Goal: Information Seeking & Learning: Learn about a topic

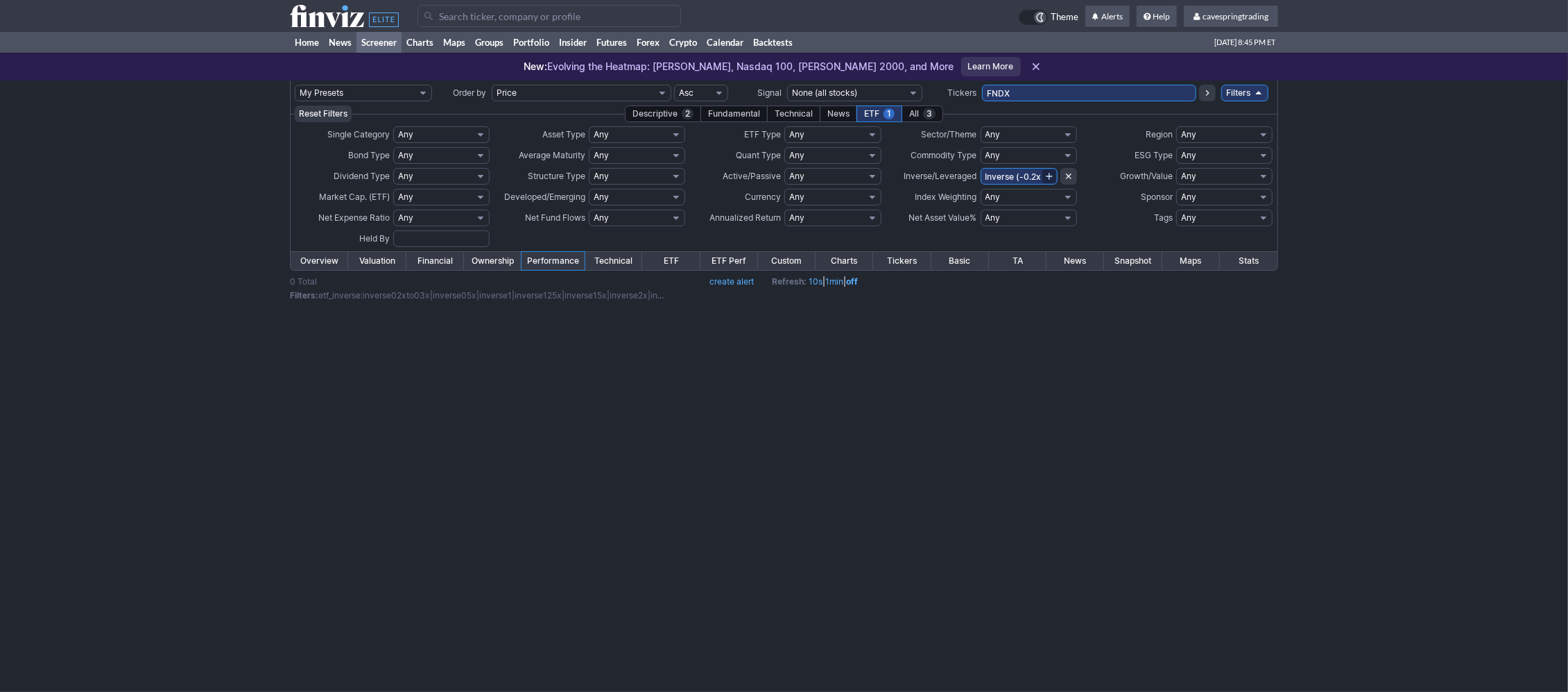
click at [337, 16] on icon at bounding box center [344, 15] width 109 height 22
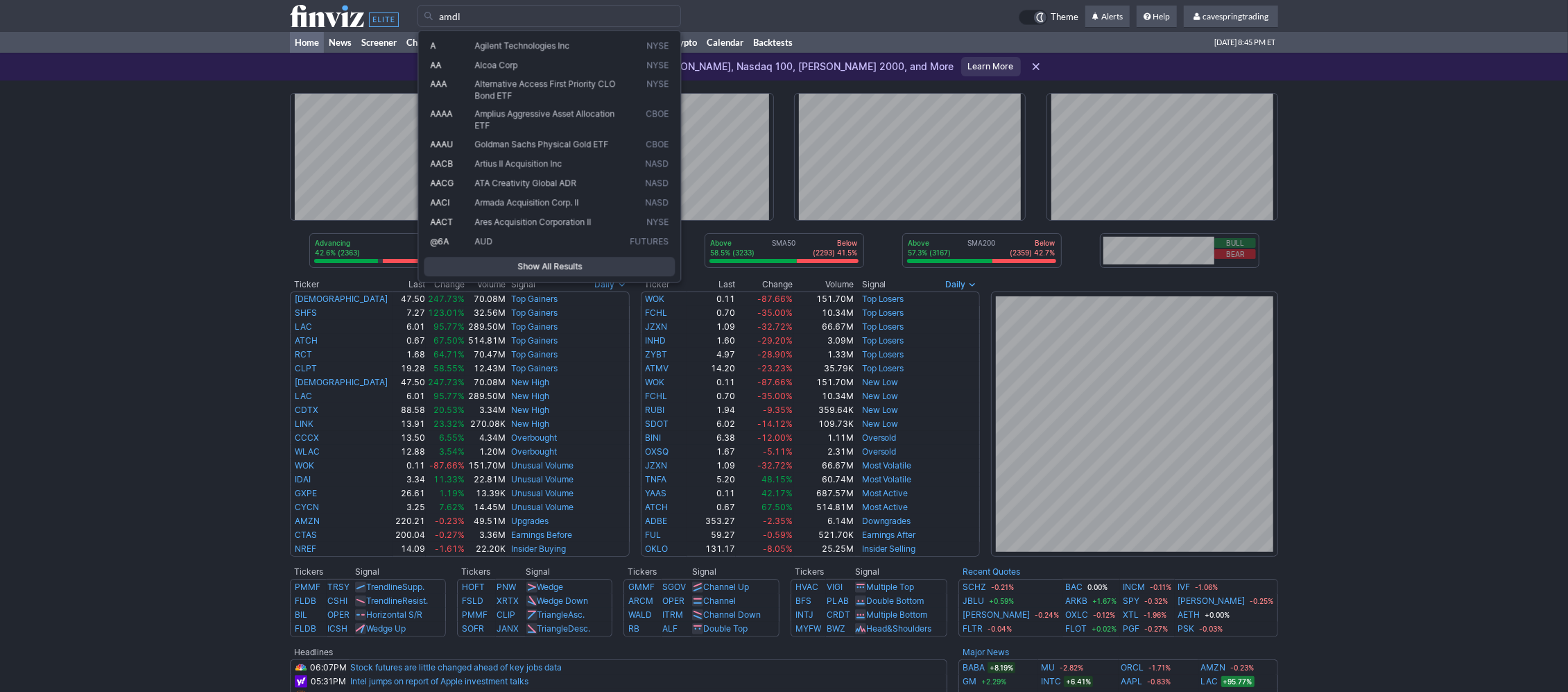
type input "amdl"
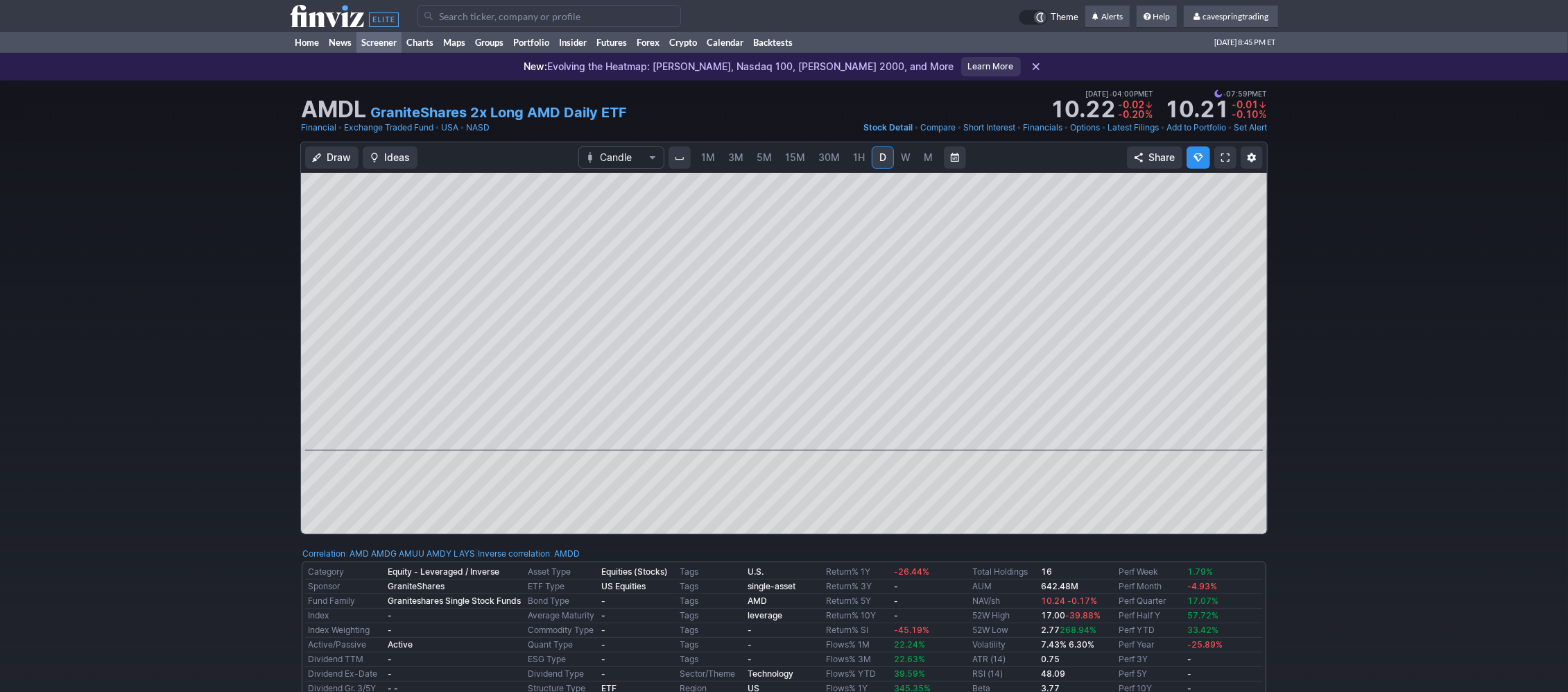
click at [379, 40] on link "Screener" at bounding box center [379, 42] width 45 height 21
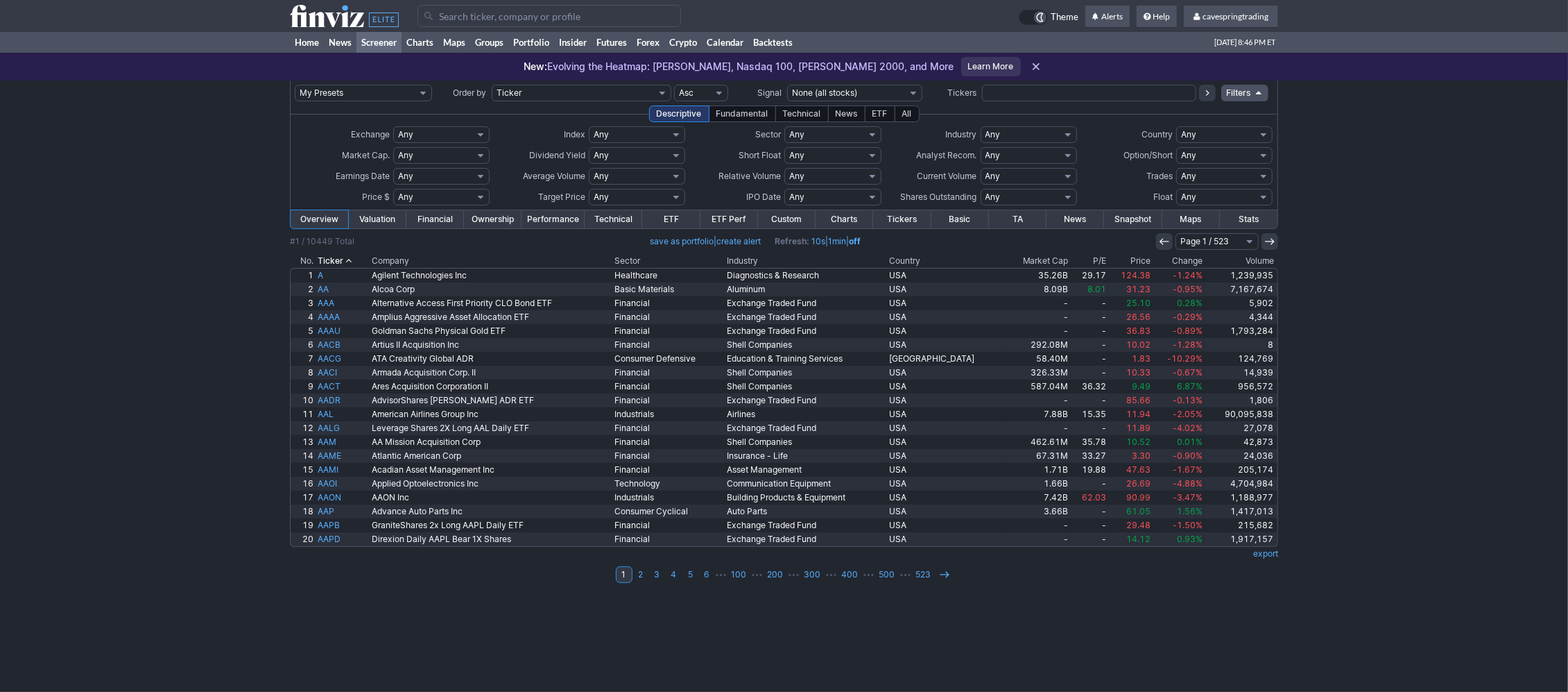
click at [1042, 96] on input "text" at bounding box center [1089, 93] width 214 height 17
type input "bito,boil,drip,cgdw,dust,etha,ethd,ethe,faz,feny,fngd,fxi,gdxd,himz,iau,ionz,jd…"
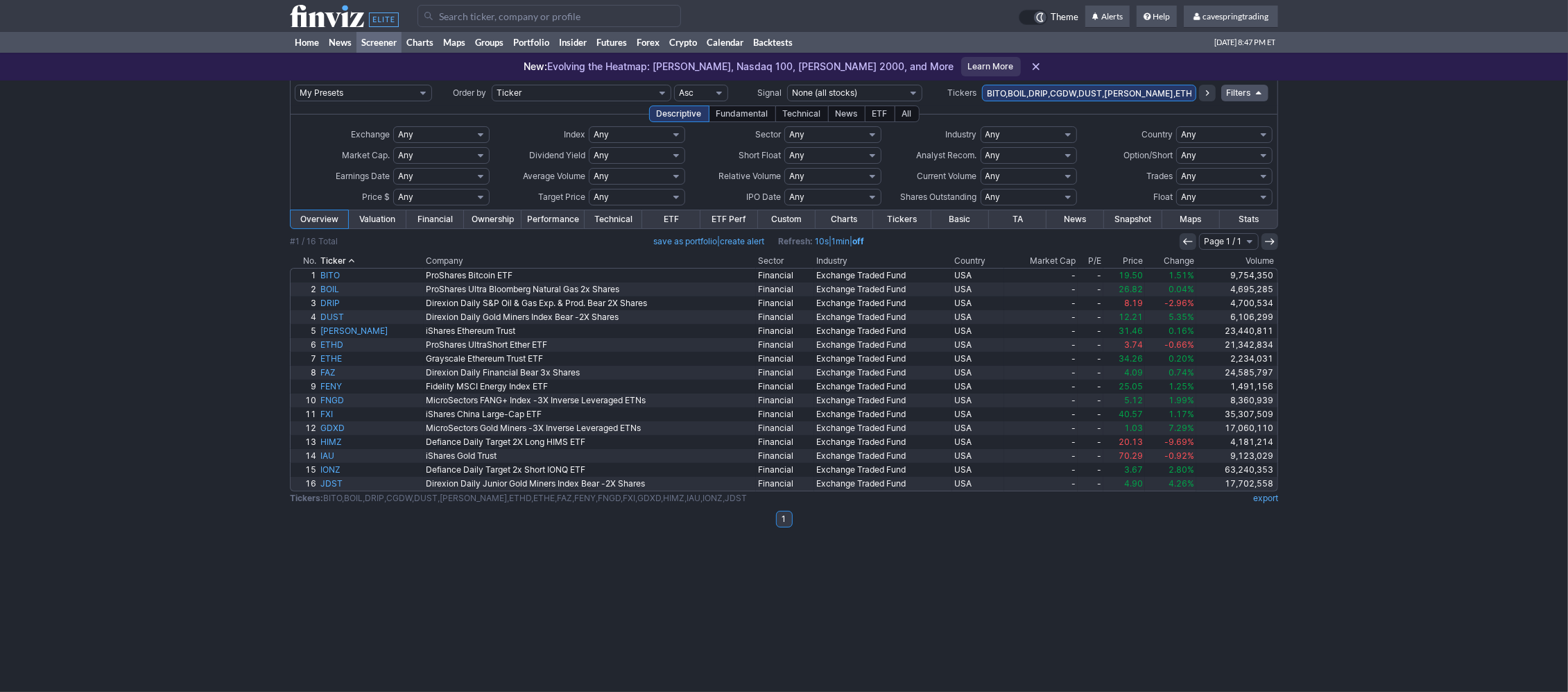
click at [536, 214] on link "Performance" at bounding box center [553, 218] width 63 height 18
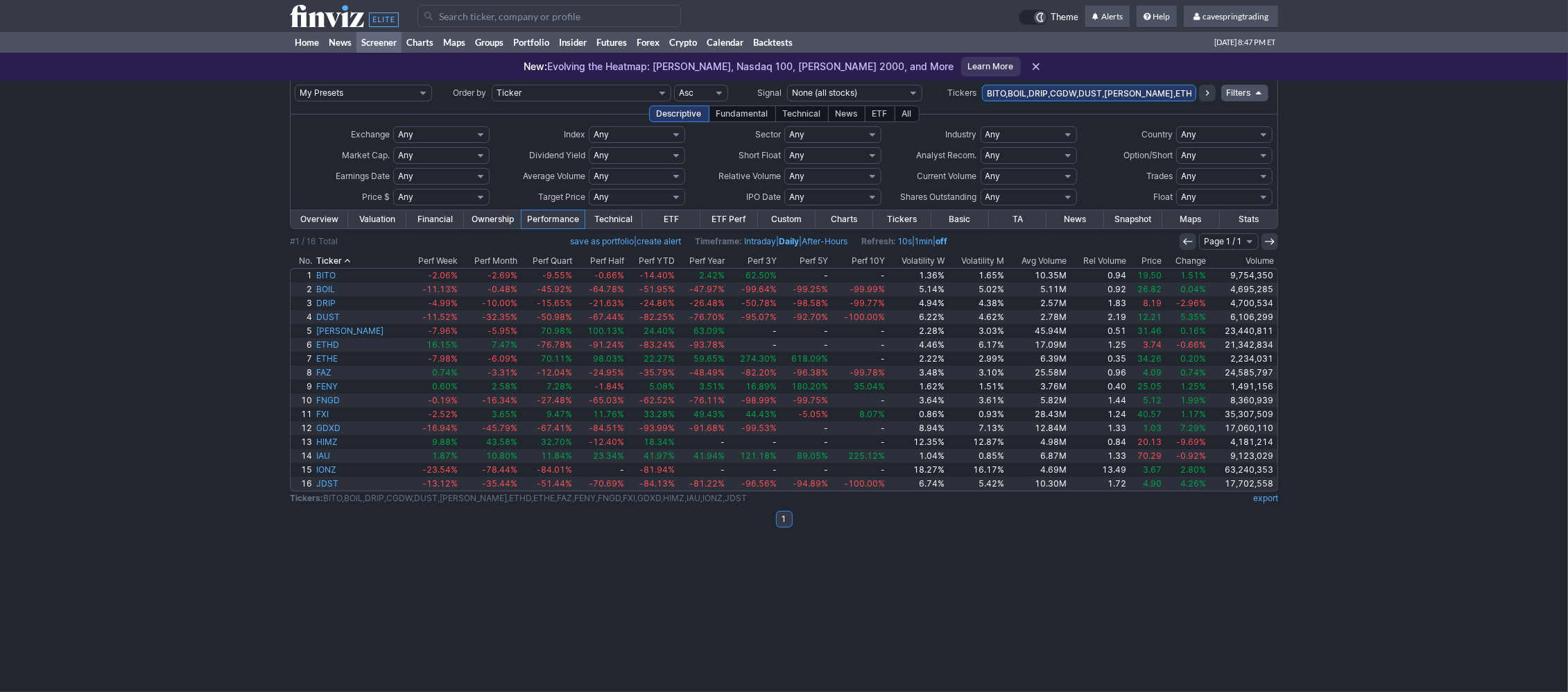
click at [1170, 623] on div "My Presets -Save Screen -Edit Screens s: RATIO USE s: RATIO s: stock screen s: …" at bounding box center [784, 386] width 1568 height 611
click at [1079, 89] on input "BITO,BOIL,DRIP,CGDW,DUST,[PERSON_NAME],ETHD,ETHE,FAZ,FENY,FNGD,FXI,GDXD,HIMZ,IA…" at bounding box center [1089, 93] width 214 height 17
type input "cdwg"
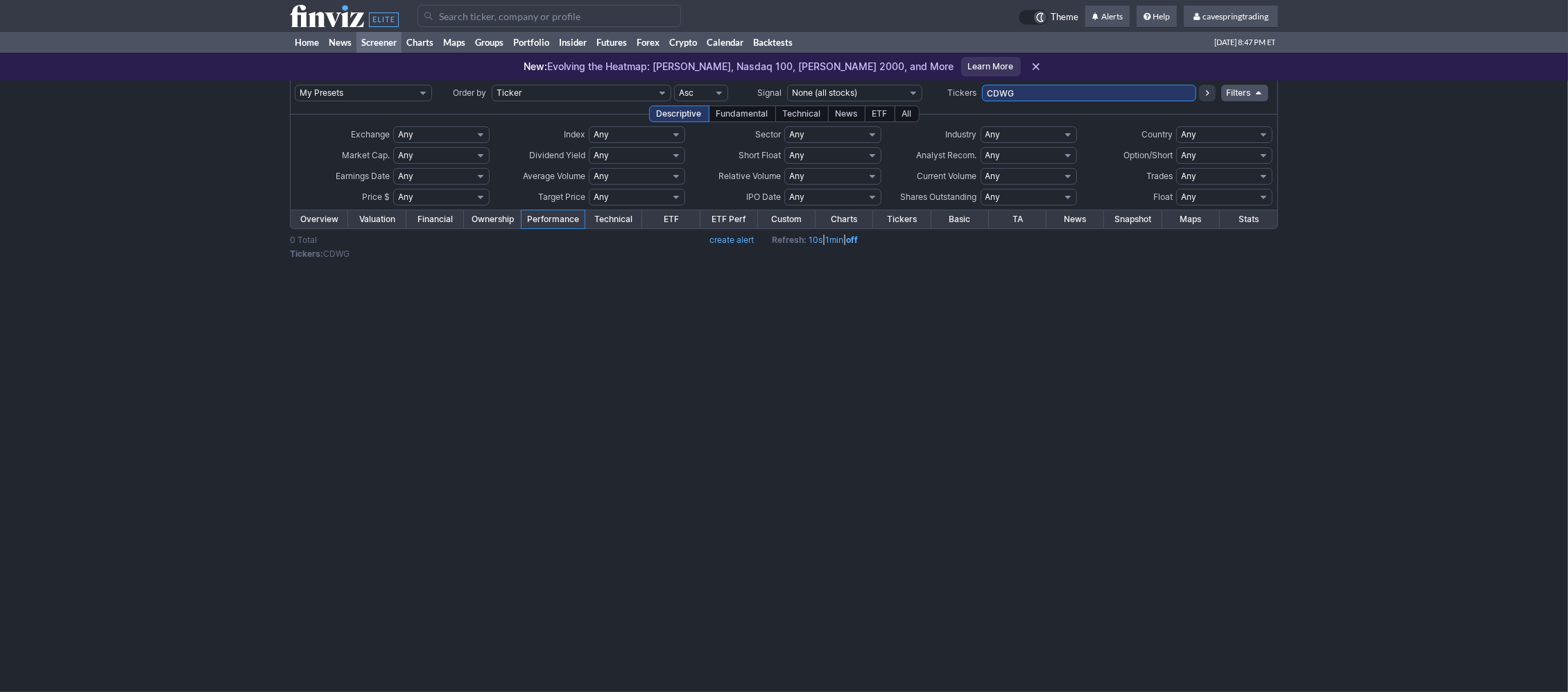
click at [1071, 86] on input "CDWG" at bounding box center [1089, 93] width 214 height 17
type input "CDGW"
click at [1071, 86] on input "CDGW" at bounding box center [1089, 93] width 214 height 17
type input "CGDW"
click at [1071, 86] on input "CGDW" at bounding box center [1089, 93] width 214 height 17
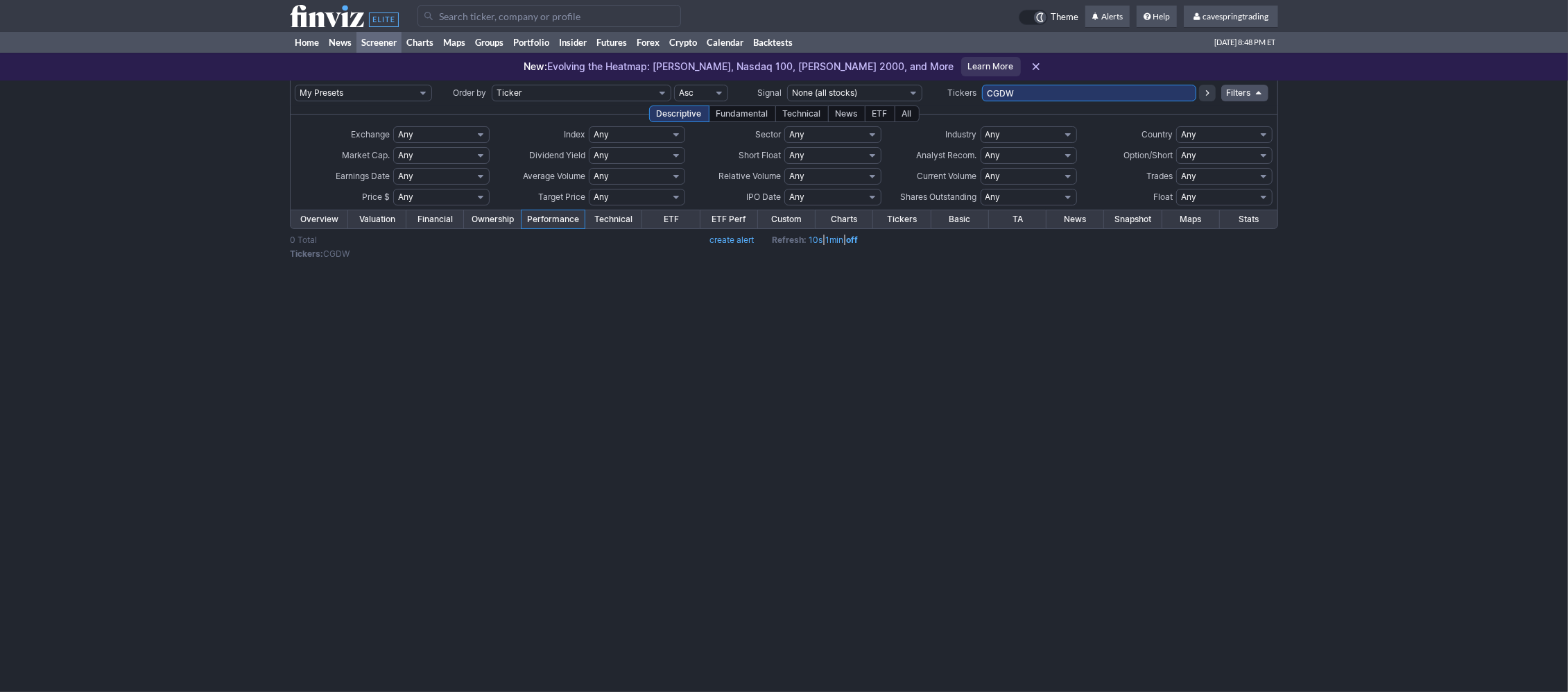
paste input "BITO,BOIL,DRIP,CGDW,DUST,[PERSON_NAME],ETHD,ETHE,FAZ,FENY,FNGD,FXI,GDXD,HIMZ,IA…"
type input "BITO,BOIL,DRIP,CGDW,DUST,[PERSON_NAME],ETHD,ETHE,FAZ,FENY,FNGD,FXI,GDXD,HIMZ,IA…"
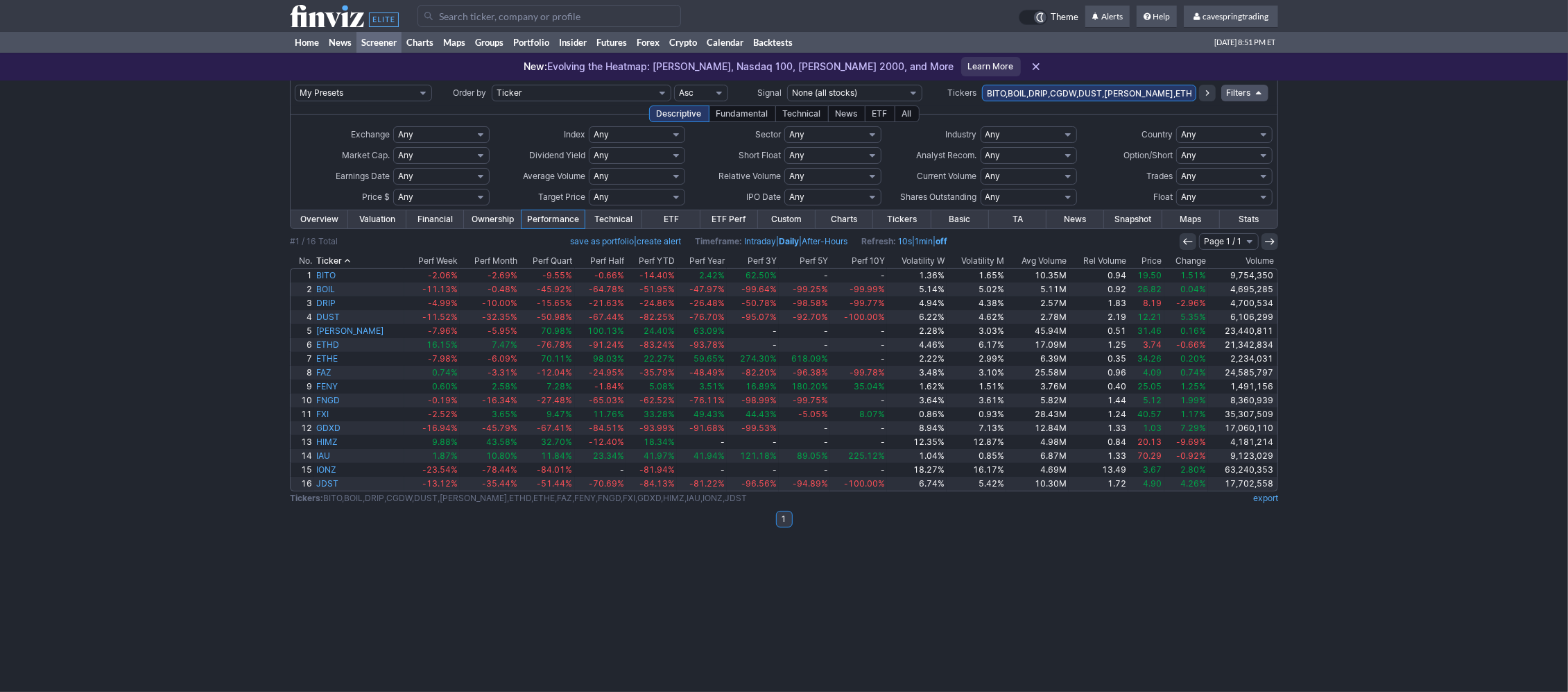
drag, startPoint x: 1123, startPoint y: 93, endPoint x: 762, endPoint y: 99, distance: 361.0
click at [982, 99] on input "BITO,BOIL,DRIP,CGDW,DUST,ETHA,ETHD,ETHE,FAZ,FENY,FNGD,FXI,GDXD,HIMZ,IAU,IONZ,JD…" at bounding box center [1089, 93] width 214 height 17
click at [1101, 97] on input "IAU,IONZ,JDST,iaum" at bounding box center [1089, 93] width 214 height 17
type input "IAU,IONZ,JDST,iaum,mstu,nvd,nvdd,nvdx,vox"
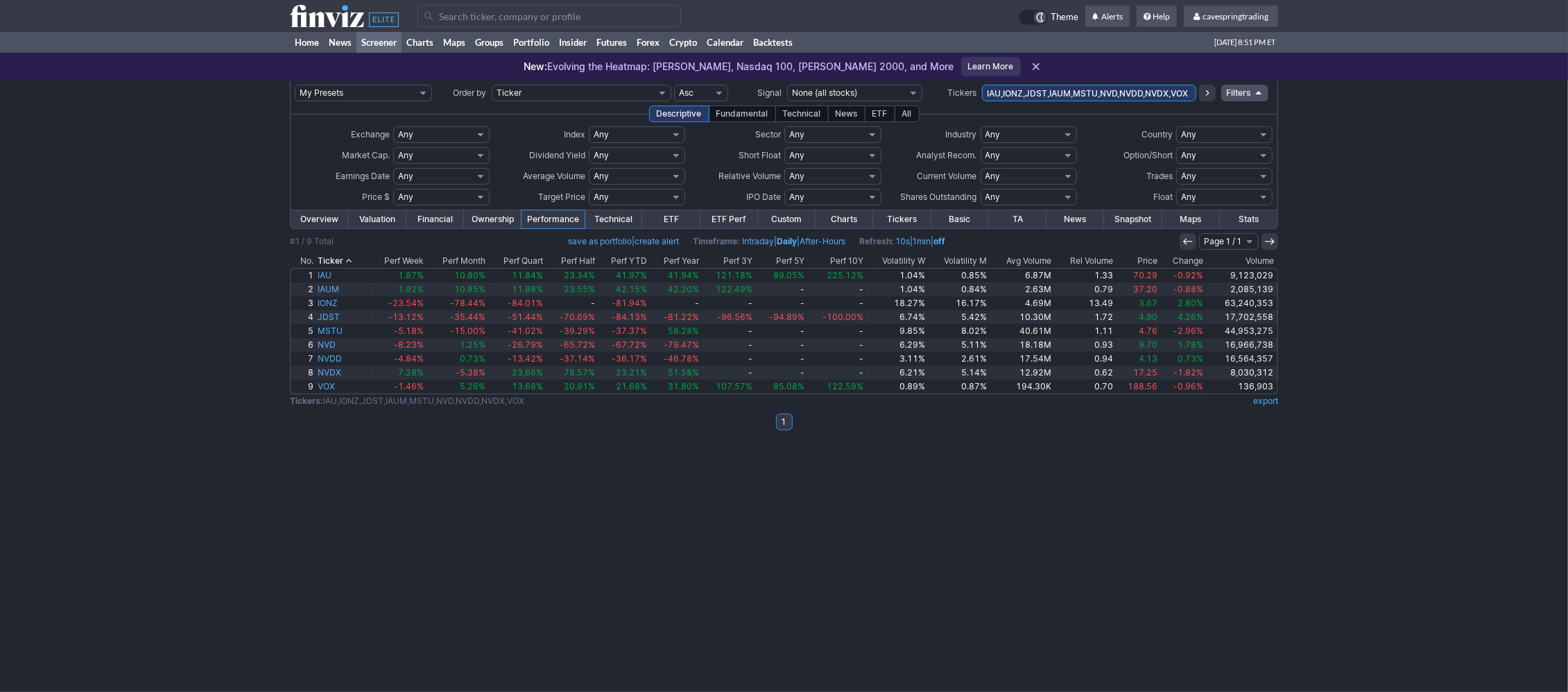
click at [1178, 93] on input "IAU,IONZ,JDST,IAUM,MSTU,NVD,NVDD,NVDX,VOX" at bounding box center [1089, 93] width 214 height 17
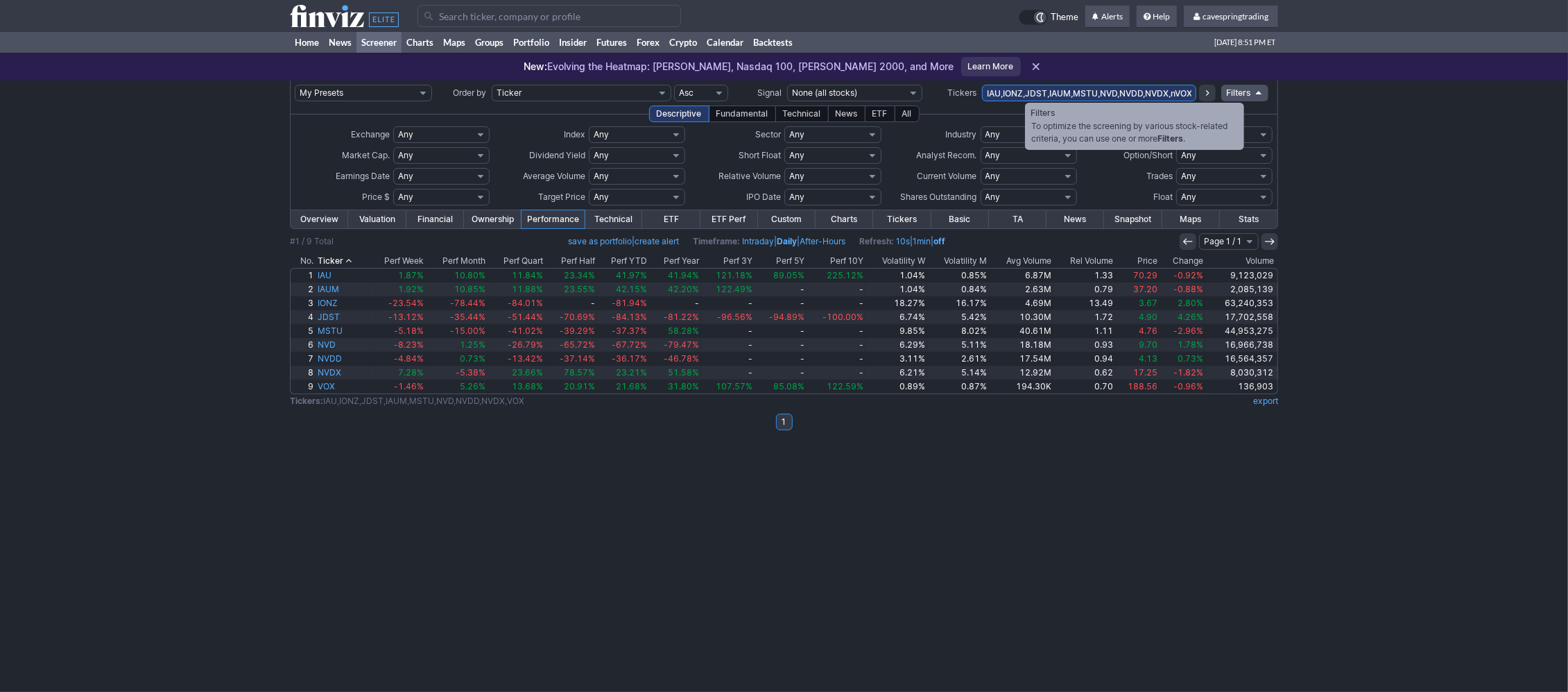
type input "IAU,IONZ,JDST,IAUM,MSTU,NVD,NVDD,NVDX,nVOX"
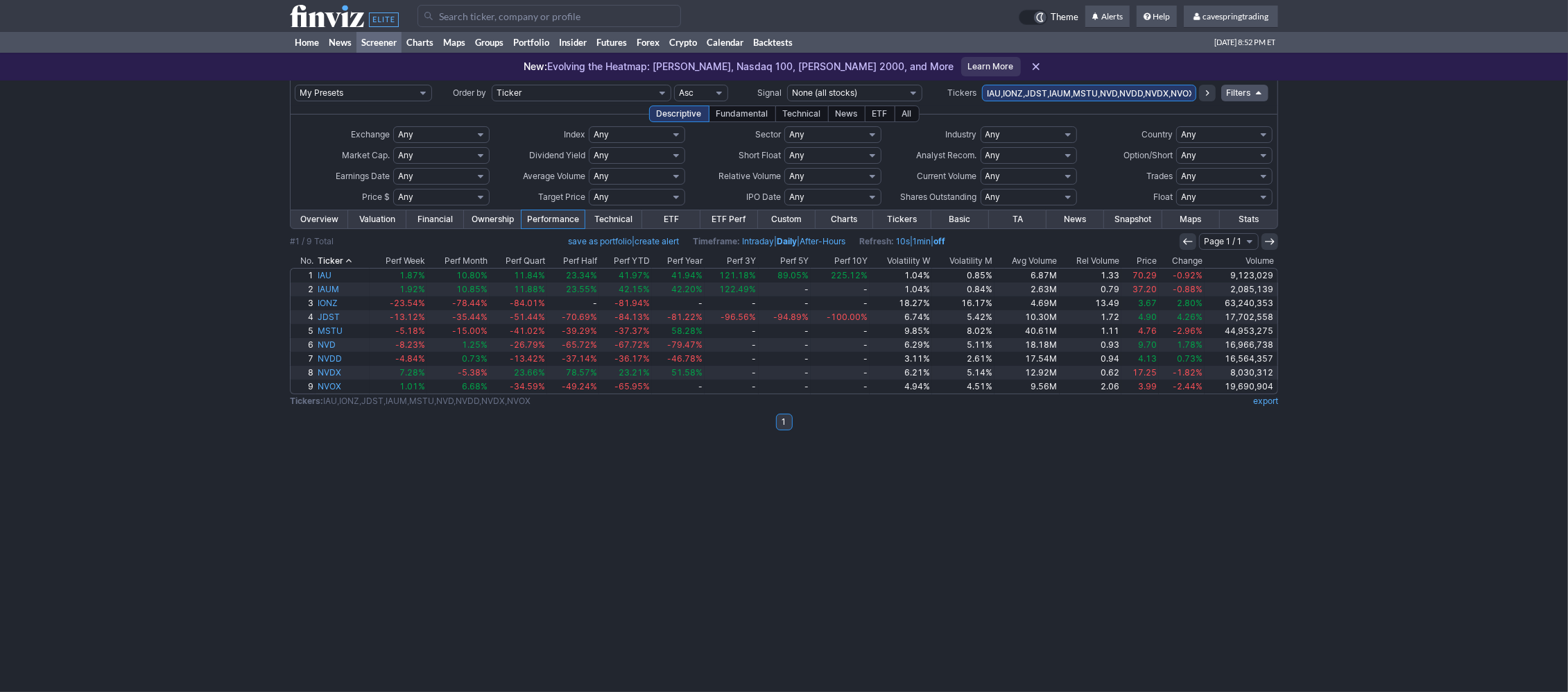
click at [1163, 98] on input "IAU,IONZ,JDST,IAUM,MSTU,NVD,NVDD,NVDX,NVOX" at bounding box center [1089, 93] width 214 height 17
type input "IAU,IONZ,JDST,IAUM,MSTU,NVD,NVDD,NVDX,NVOX,labd"
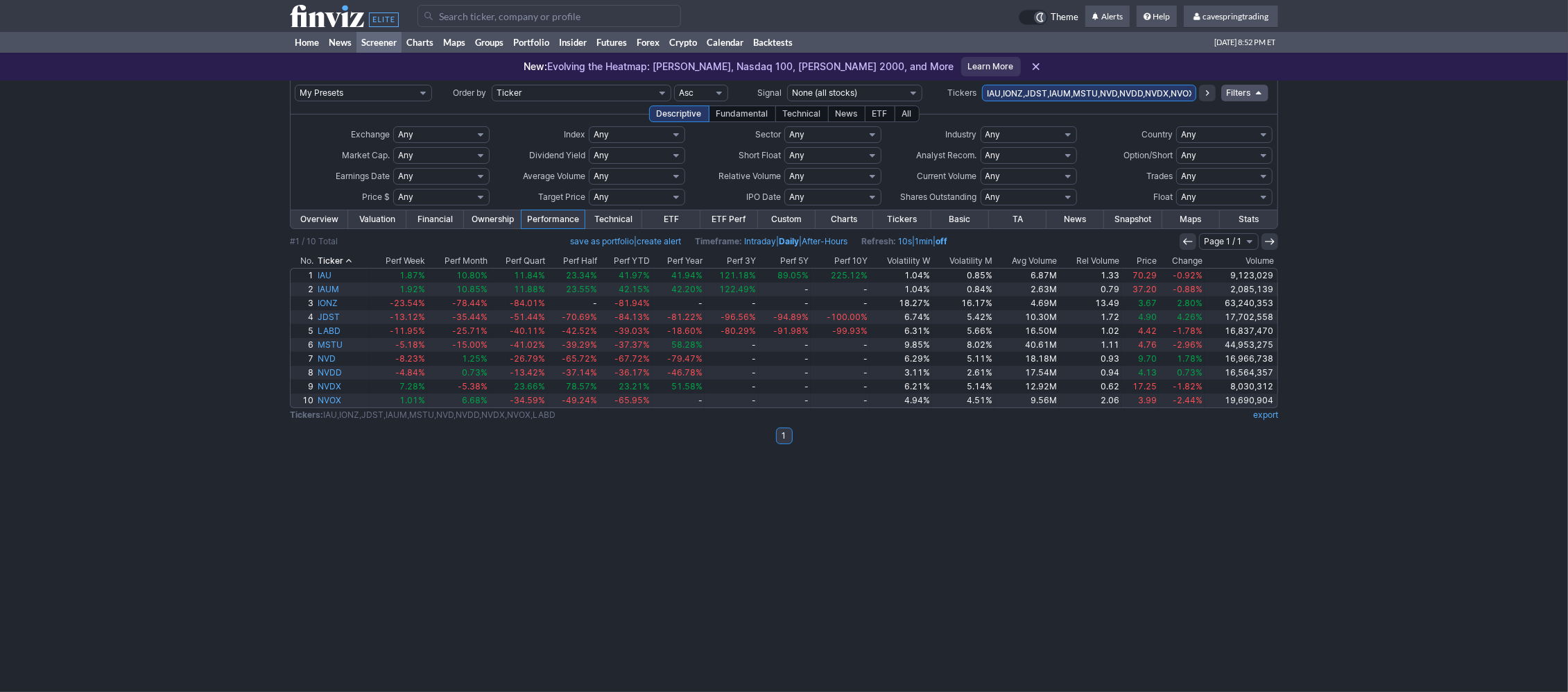
drag, startPoint x: 1092, startPoint y: 92, endPoint x: 609, endPoint y: 84, distance: 483.1
click at [982, 85] on input "IAU,IONZ,JDST,IAUM,MSTU,NVD,NVDD,NVDX,NVOX,LABD" at bounding box center [1089, 93] width 214 height 17
type input "mstz,NVD,NVDD,NVDX,NVOX,LABD"
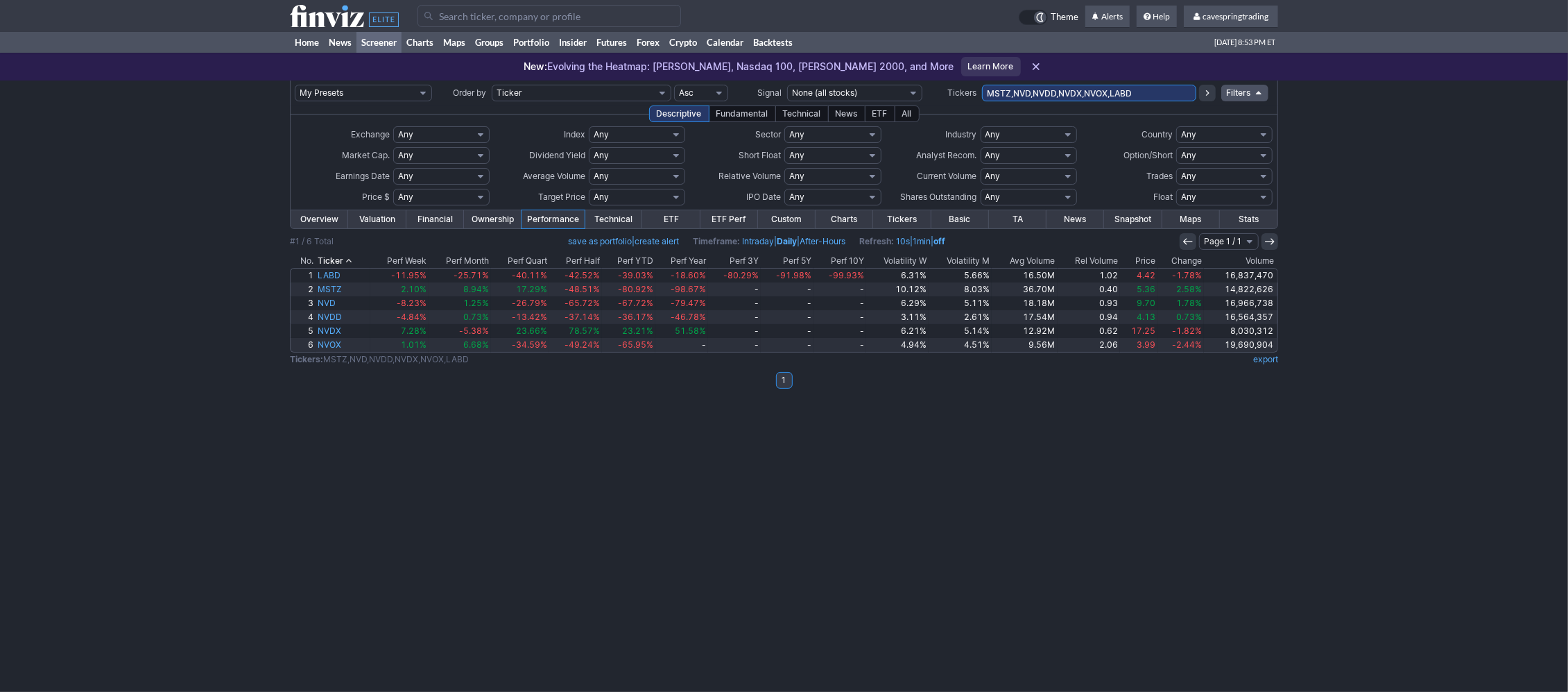
click at [1090, 87] on input "MSTZ,NVD,NVDD,NVDX,NVOX,LABD" at bounding box center [1089, 93] width 214 height 17
type input "nvds"
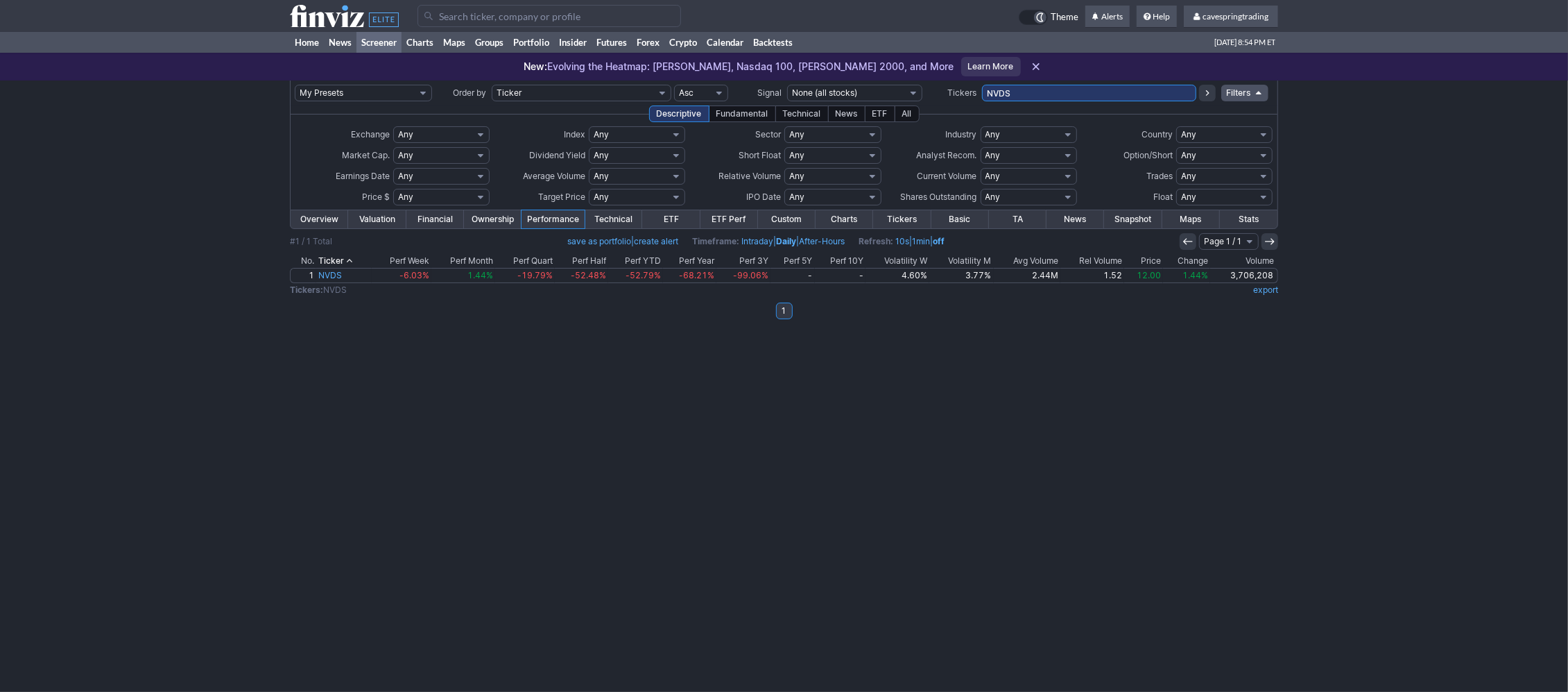
drag, startPoint x: 1084, startPoint y: 103, endPoint x: 1074, endPoint y: 90, distance: 16.4
click at [1080, 103] on td "NVDS" at bounding box center [1089, 93] width 214 height 25
click at [1072, 89] on input "NVDS" at bounding box center [1089, 93] width 214 height 17
type input "nvdx,nvox,pltd,pltz"
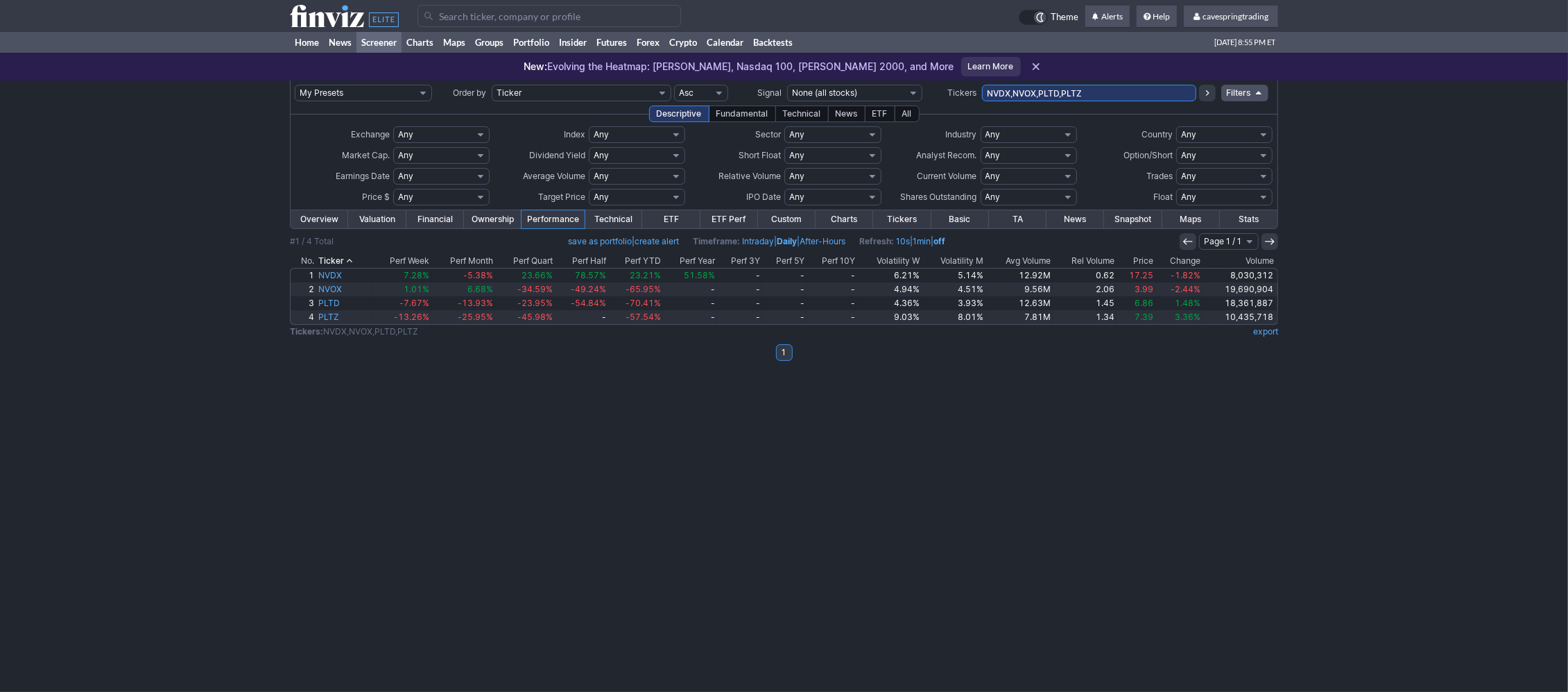
click at [1077, 86] on input "NVDX,NVOX,PLTD,PLTZ" at bounding box center [1089, 93] width 214 height 17
type input "psq,qid,rwm,schh,schv,sds,sgol,smcz,[PERSON_NAME],soxs,spdn,splg,spxs,spxu,sqqq…"
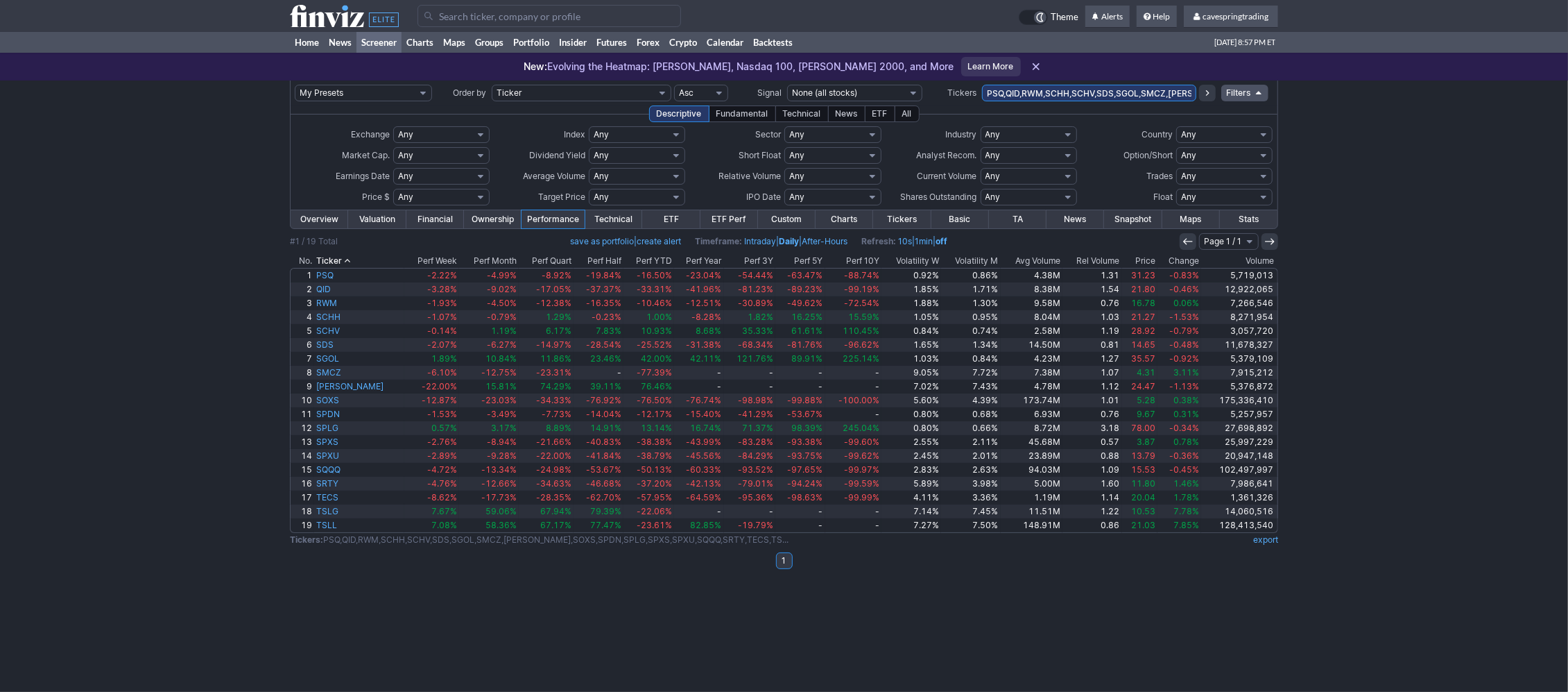
click at [207, 336] on div "My Presets -Save Screen -Edit Screens s: RATIO USE s: RATIO s: stock screen s: …" at bounding box center [784, 386] width 1568 height 611
drag, startPoint x: 1161, startPoint y: 89, endPoint x: 324, endPoint y: -11, distance: 843.0
click at [982, 85] on input "PSQ,QID,RWM,SCHH,SCHV,SDS,SGOL,SMCZ,[PERSON_NAME],SOXS,SPDN,SPLG,SPXS,SPXU,SQQQ…" at bounding box center [1089, 93] width 214 height 17
type input "TECS,TSLG,TSLL,tsll,tslq,tsls,tslt,tza,unhg,ivix,uvxy,xlf,xlre"
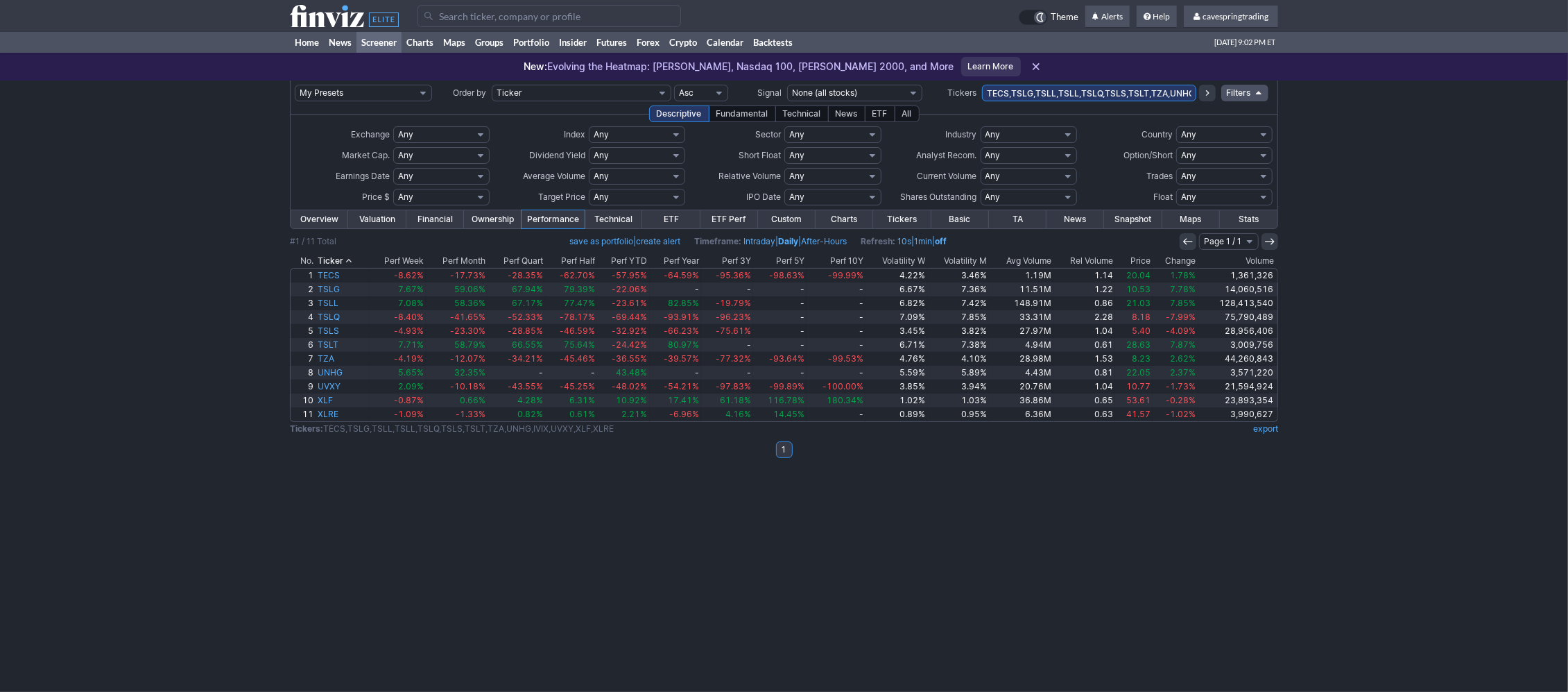
drag, startPoint x: 1010, startPoint y: 97, endPoint x: 575, endPoint y: 81, distance: 435.3
click at [982, 85] on input "TECS,TSLG,TSLL,TSLL,TSLQ,TSLS,TSLT,TZA,UNHG,IVIX,UVXY,XLF,XLRE" at bounding box center [1089, 93] width 214 height 17
type input "TSLG,TSLL,TSLL,TSLQ,TSLS,TSLT,TZA,UNHG,IVIX,UVXY,XLF,XLRE"
